Goal: Transaction & Acquisition: Book appointment/travel/reservation

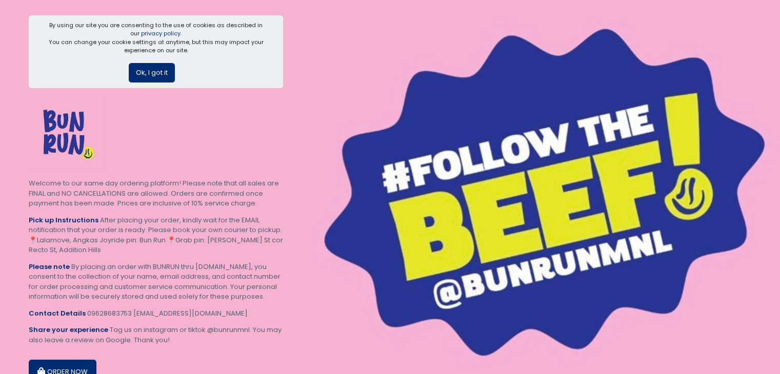
click at [139, 70] on button "Ok, I got it" at bounding box center [152, 72] width 46 height 19
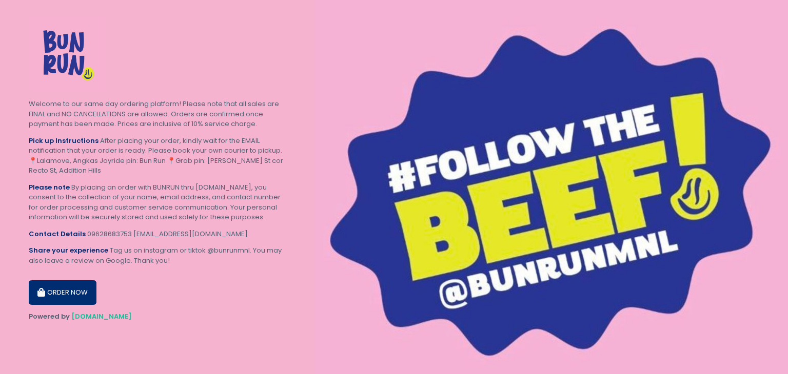
click at [51, 280] on button "ORDER NOW" at bounding box center [63, 292] width 68 height 25
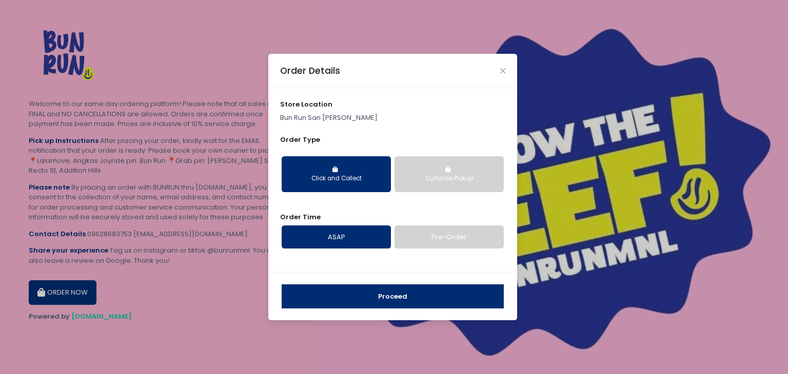
click at [429, 173] on button "Curbside Pickup" at bounding box center [448, 174] width 109 height 36
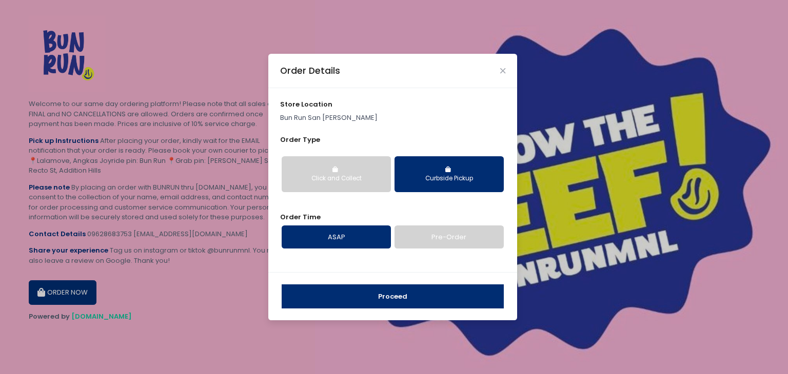
click at [346, 173] on button "Click and Collect" at bounding box center [335, 174] width 109 height 36
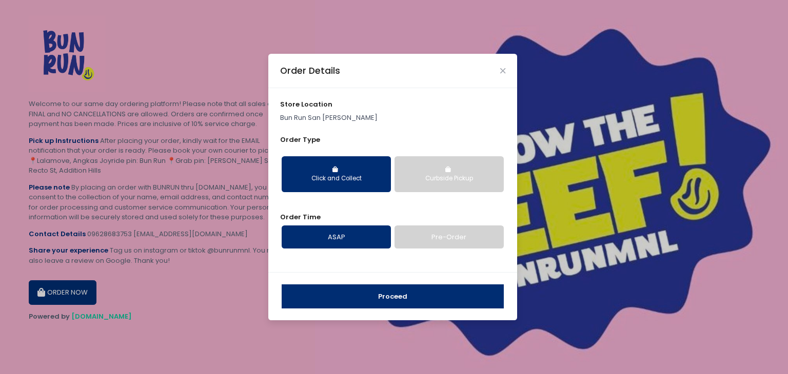
click at [433, 171] on button "Curbside Pickup" at bounding box center [448, 174] width 109 height 36
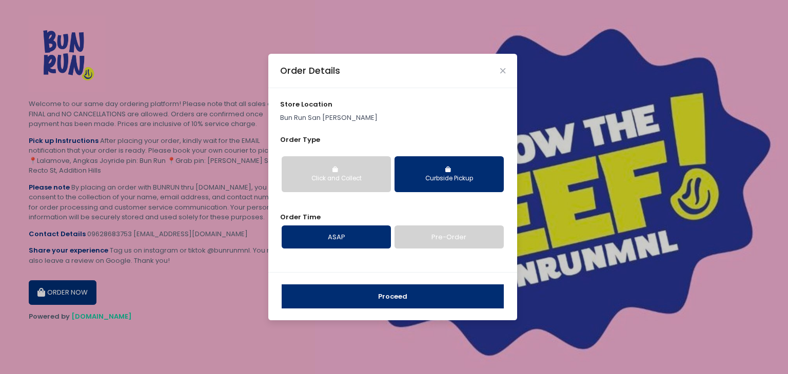
click at [418, 233] on link "Pre-Order" at bounding box center [448, 238] width 109 height 24
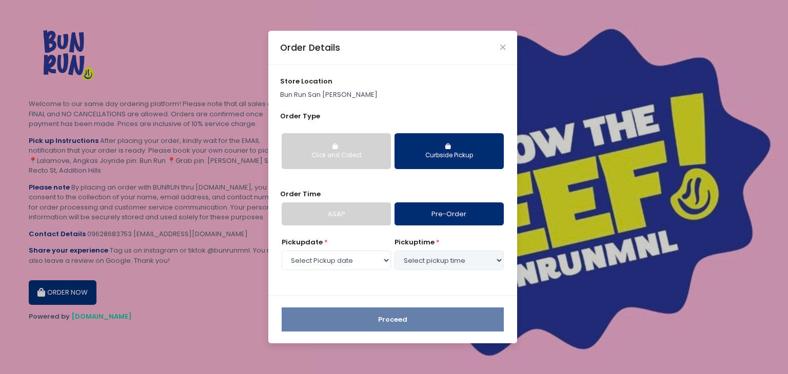
select select "[DATE]"
click at [419, 267] on select "Select pickup time 03:30 PM - 04:00 PM 04:00 PM - 04:30 PM 04:30 PM - 05:00 PM …" at bounding box center [448, 260] width 109 height 19
select select "19:00"
click at [394, 251] on select "Select pickup time 03:30 PM - 04:00 PM 04:00 PM - 04:30 PM 04:30 PM - 05:00 PM …" at bounding box center [448, 260] width 109 height 19
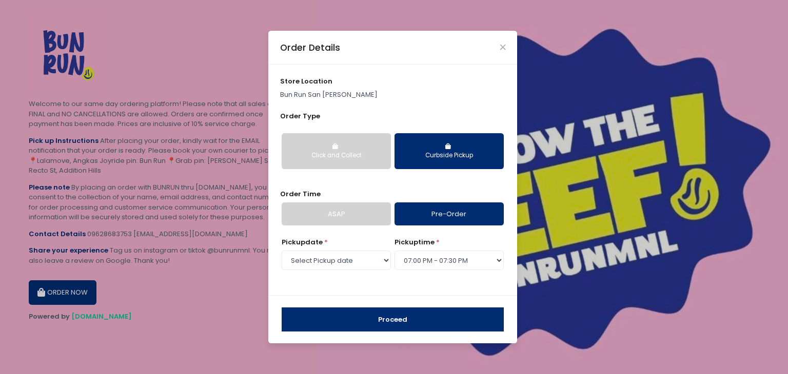
click at [419, 308] on button "Proceed" at bounding box center [392, 320] width 222 height 25
